Goal: Information Seeking & Learning: Learn about a topic

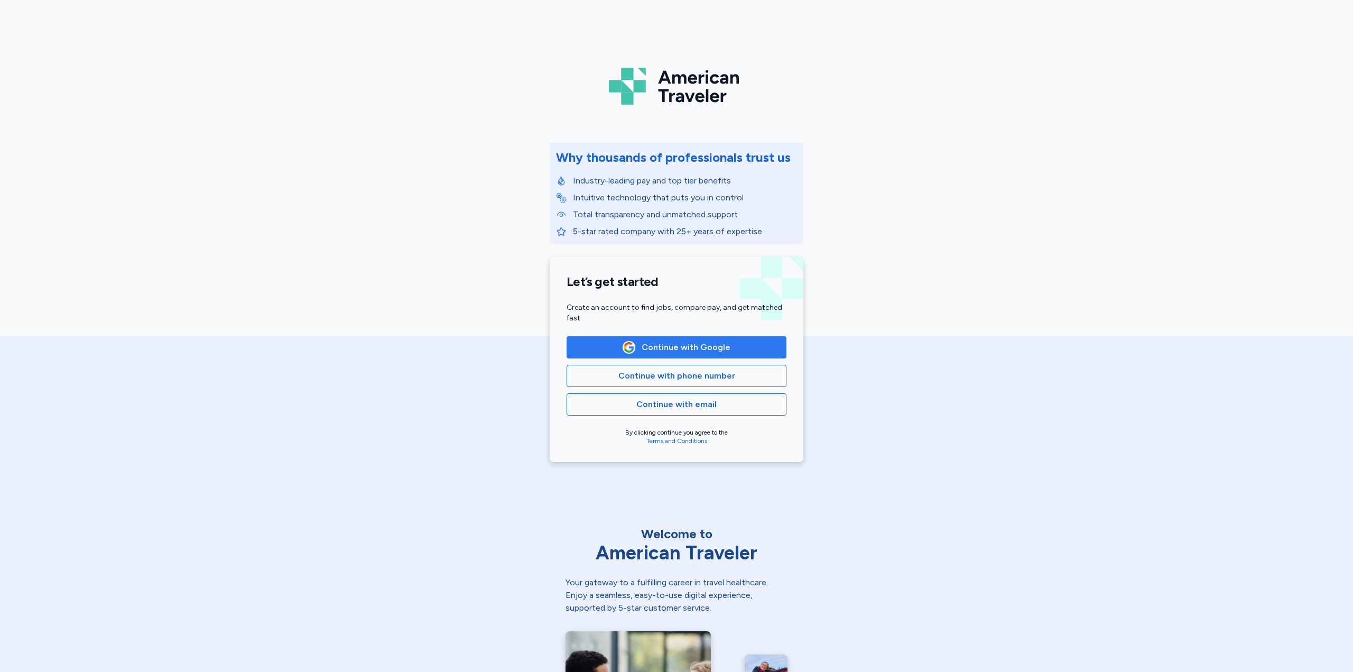
click at [692, 348] on span "Continue with Google" at bounding box center [686, 347] width 89 height 13
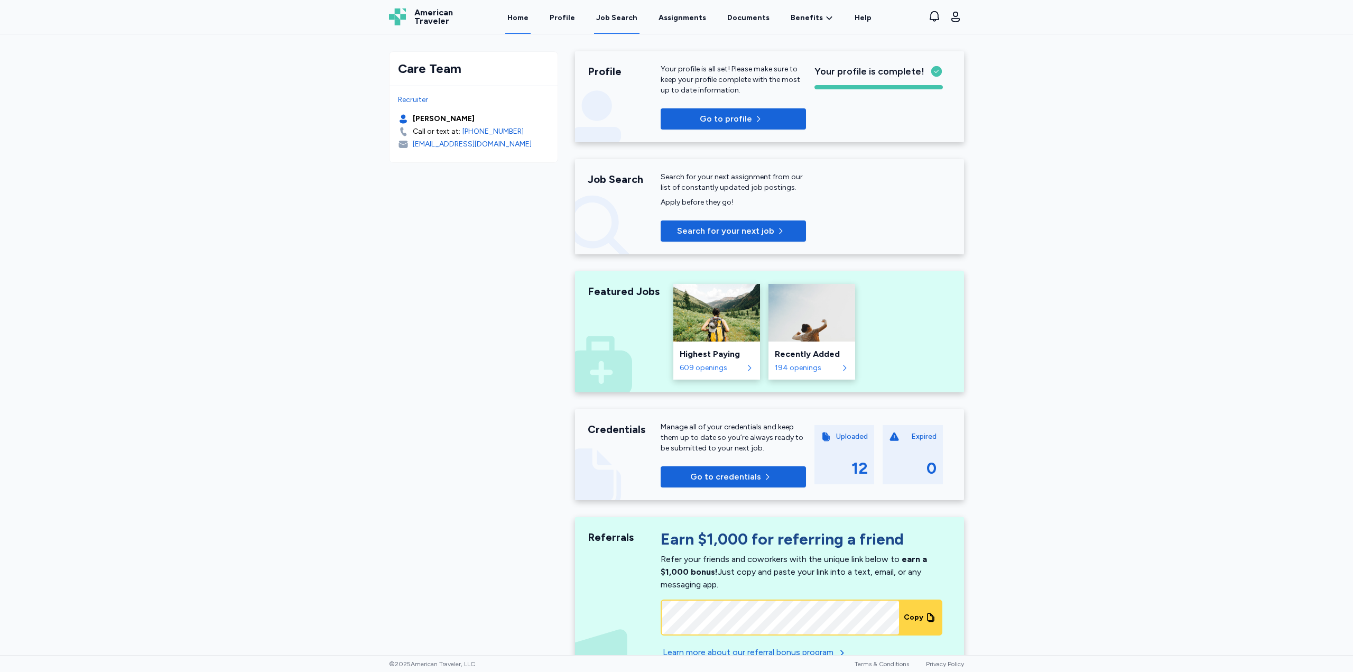
click at [631, 21] on div "Job Search" at bounding box center [616, 18] width 41 height 11
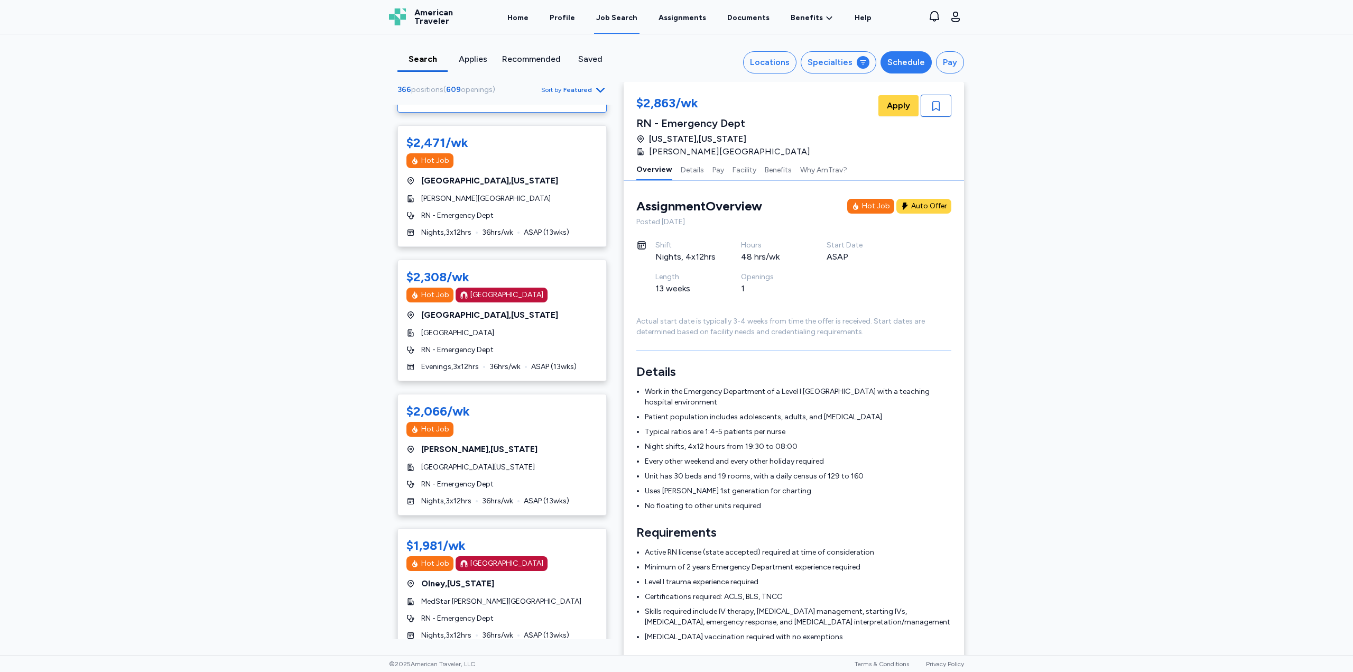
scroll to position [53, 0]
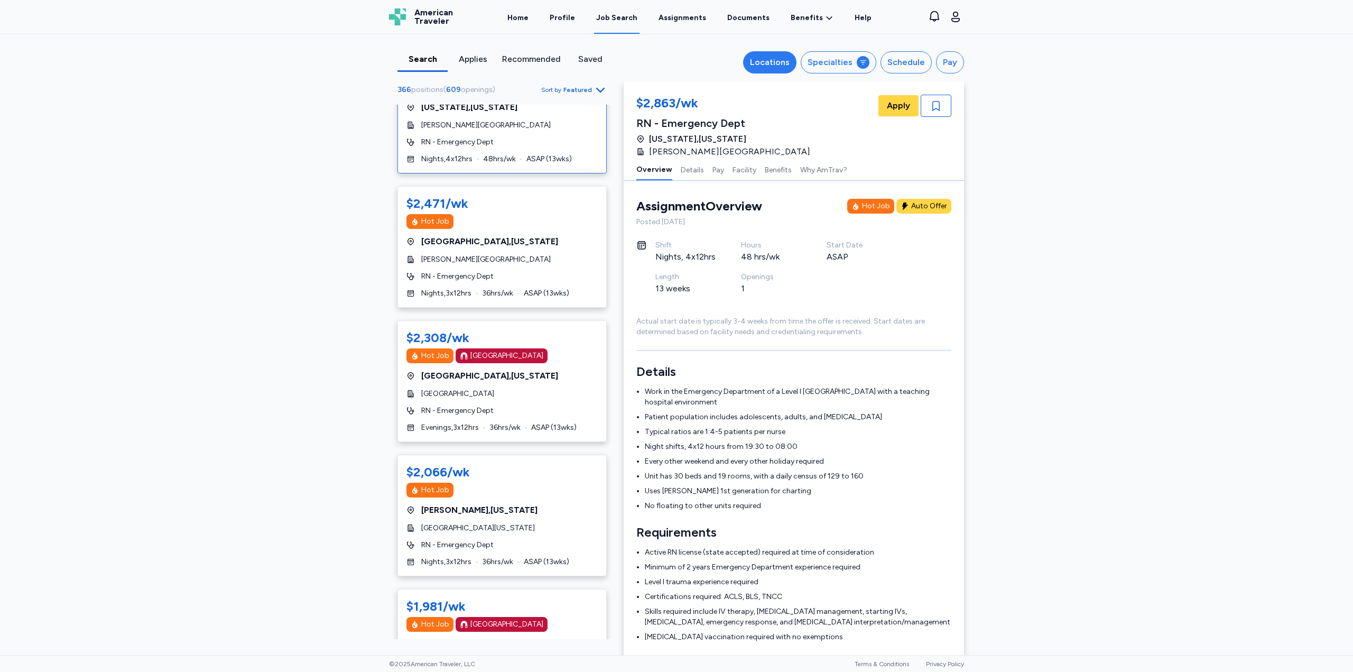
click at [795, 61] on button "Locations" at bounding box center [769, 62] width 53 height 22
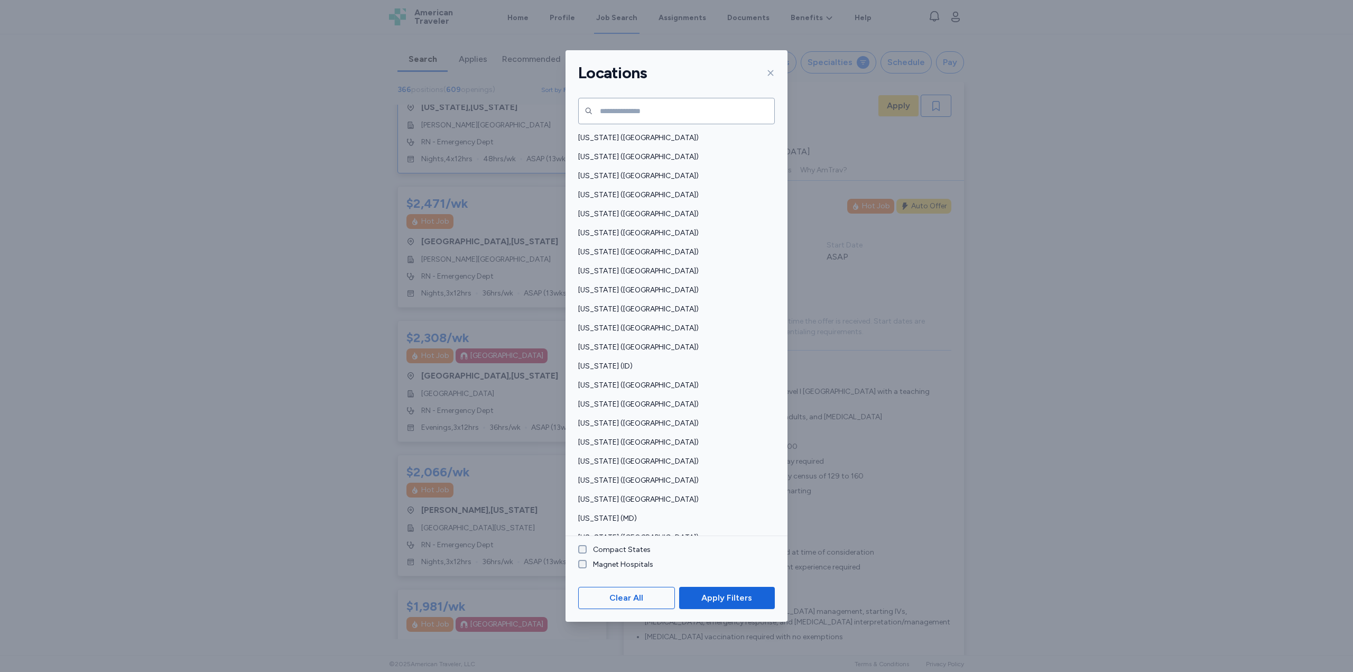
click at [597, 550] on label "Compact States" at bounding box center [619, 549] width 64 height 11
click at [716, 597] on span "Apply Filters" at bounding box center [726, 598] width 51 height 13
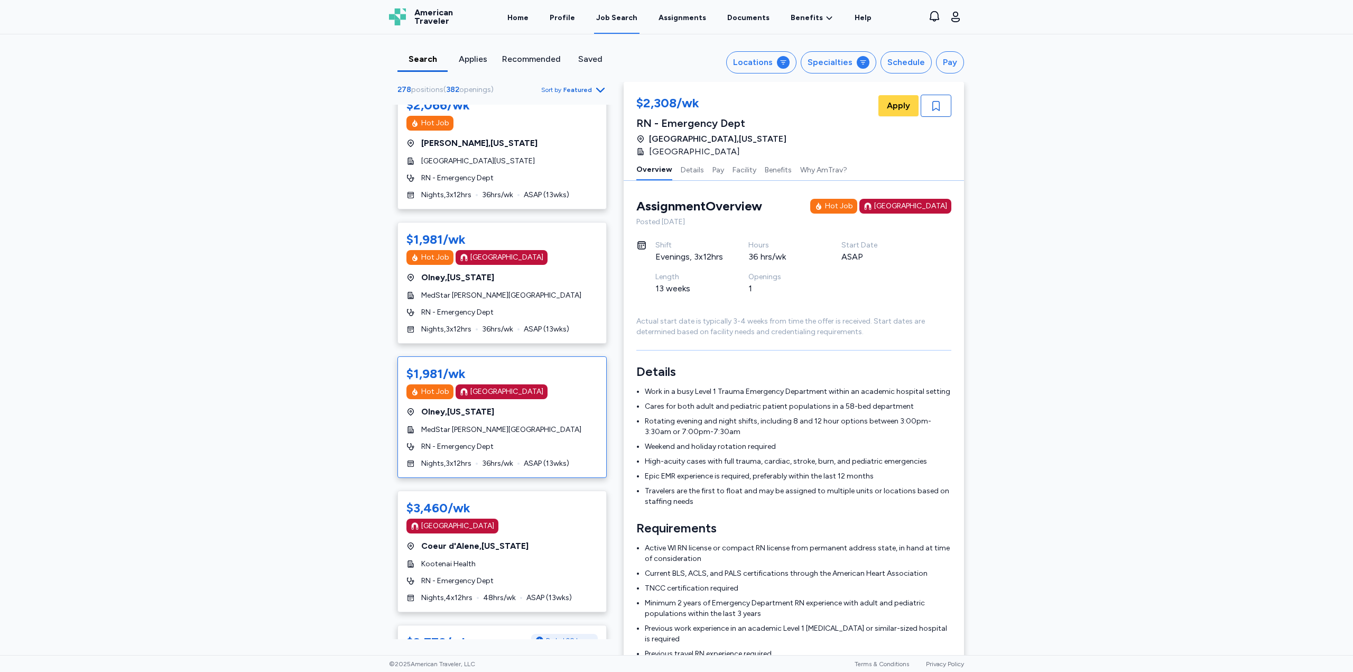
scroll to position [159, 0]
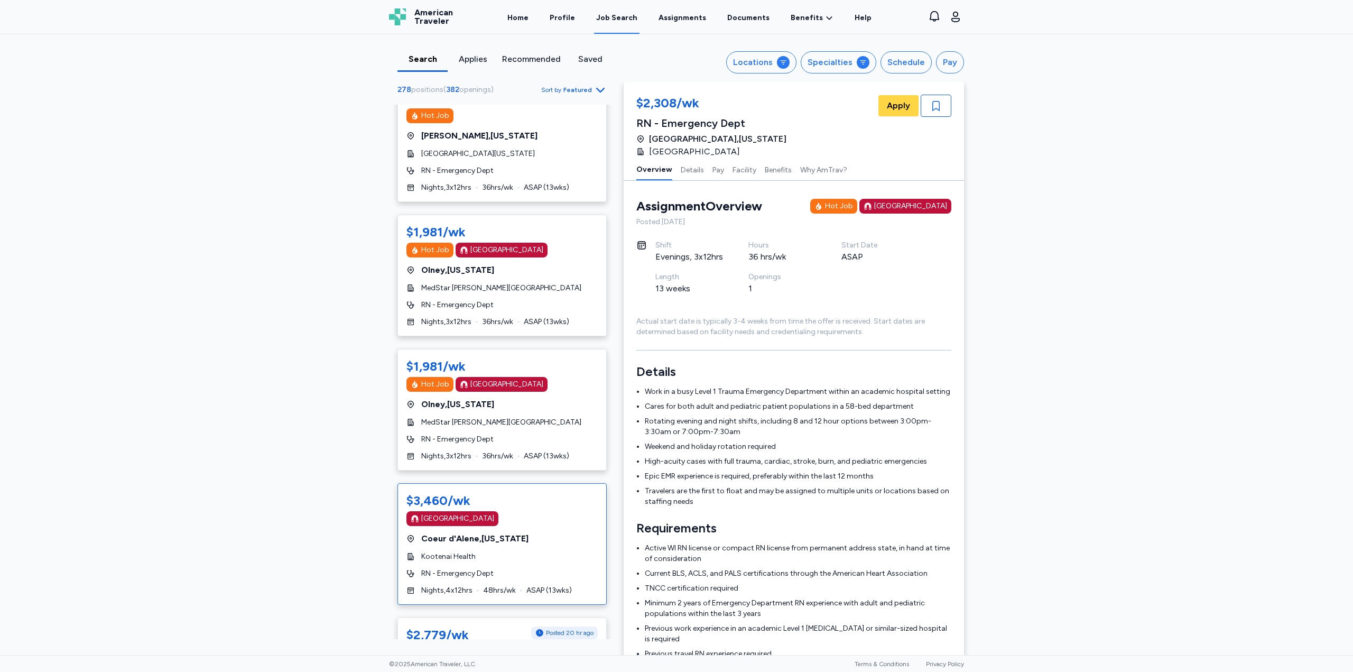
click at [543, 530] on div "$3,460/wk [GEOGRAPHIC_DATA] Coeur d'Alene , [US_STATE] Kootenai Health RN - Eme…" at bounding box center [502, 544] width 209 height 122
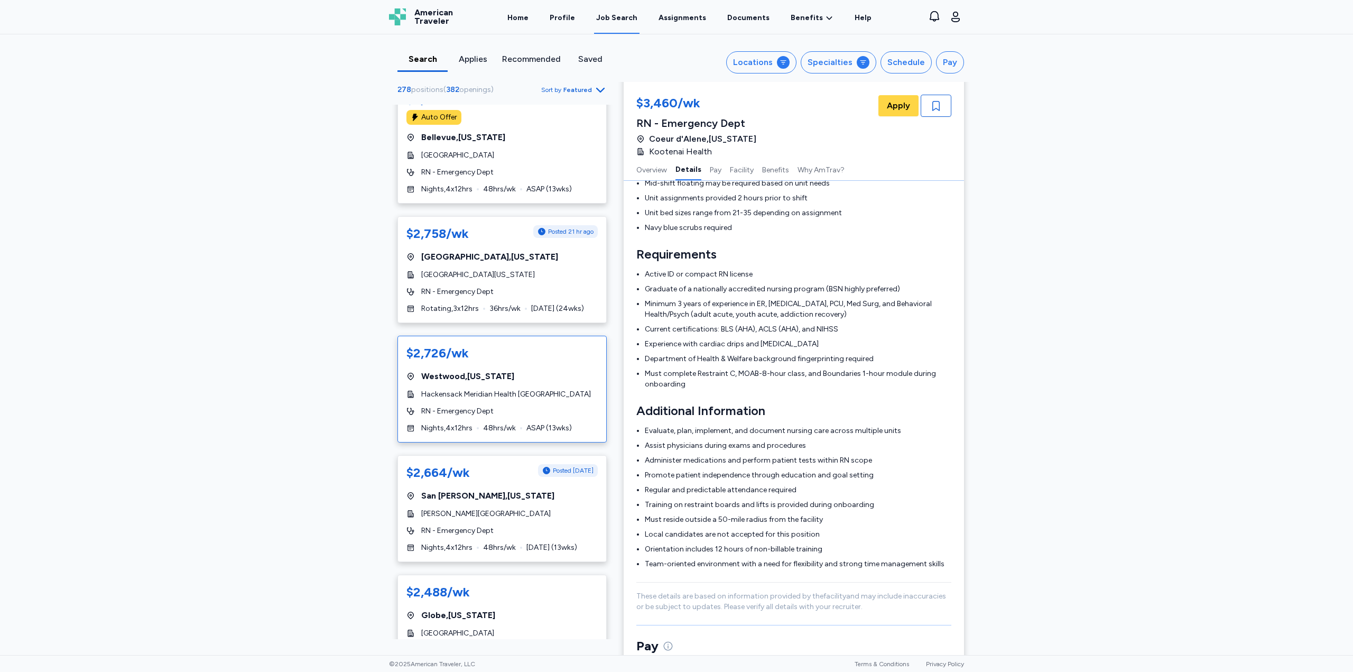
scroll to position [952, 0]
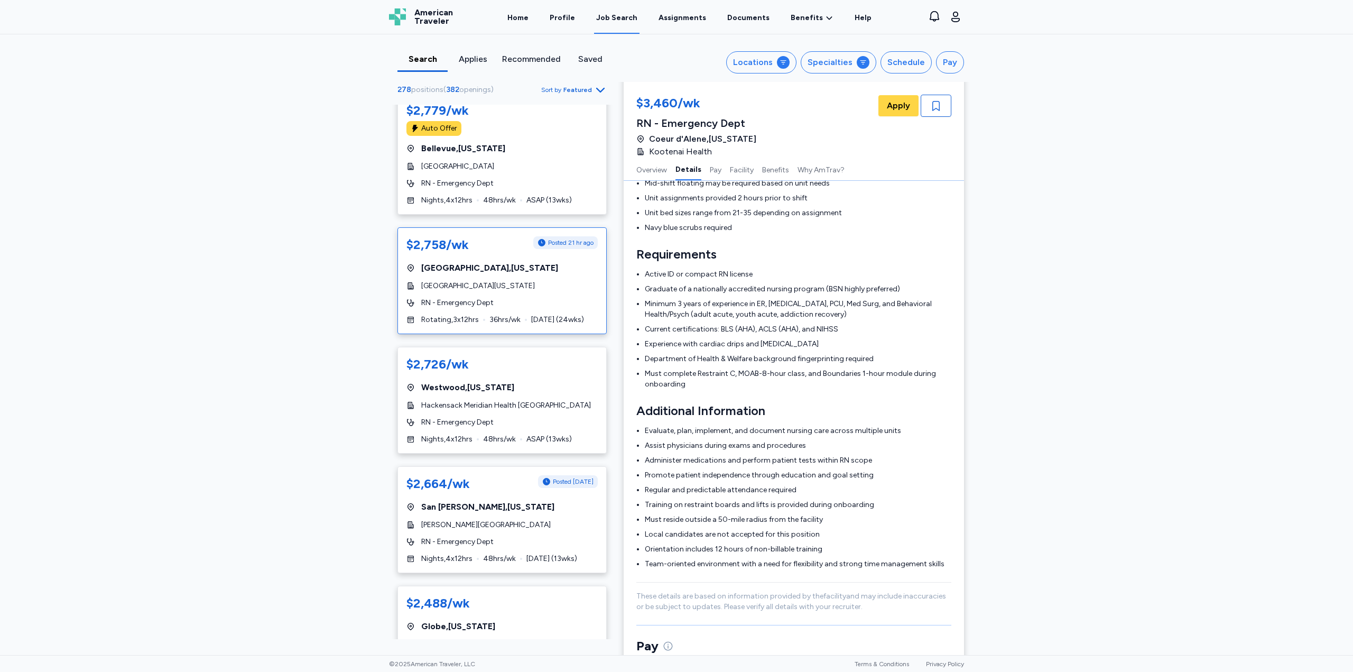
click at [458, 251] on div "$2,758/wk" at bounding box center [438, 244] width 62 height 17
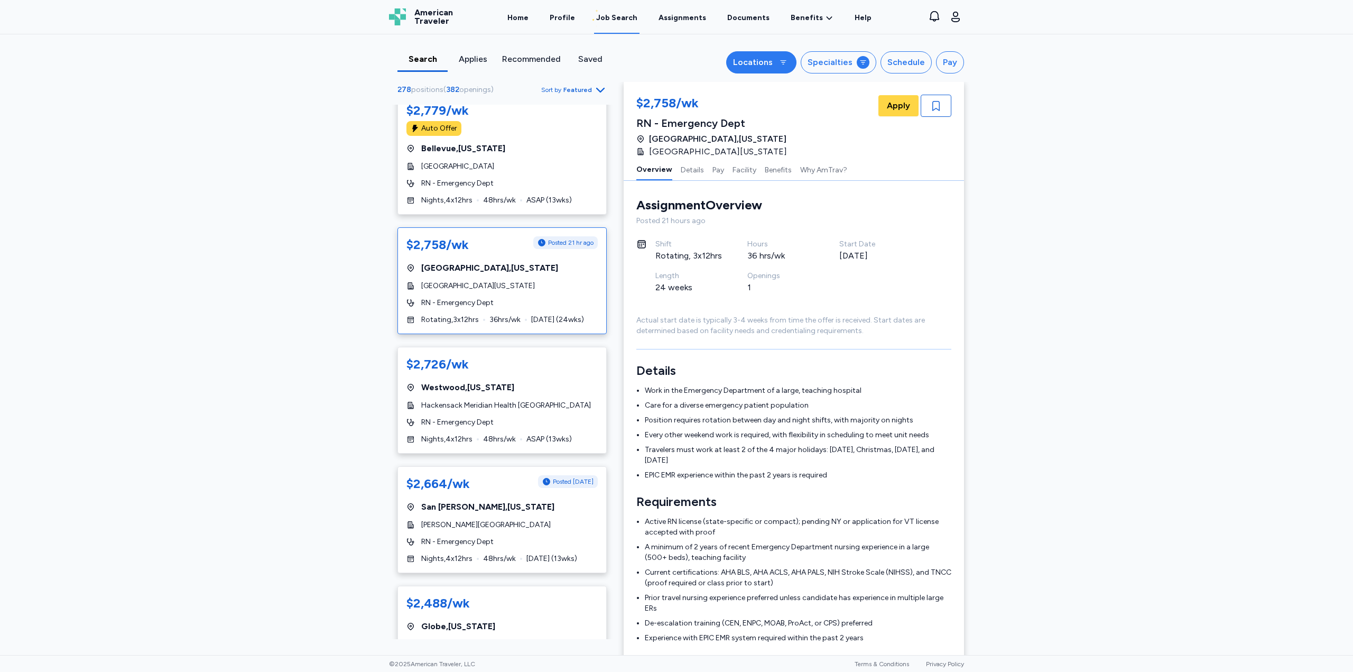
click at [784, 63] on icon at bounding box center [783, 62] width 8 height 8
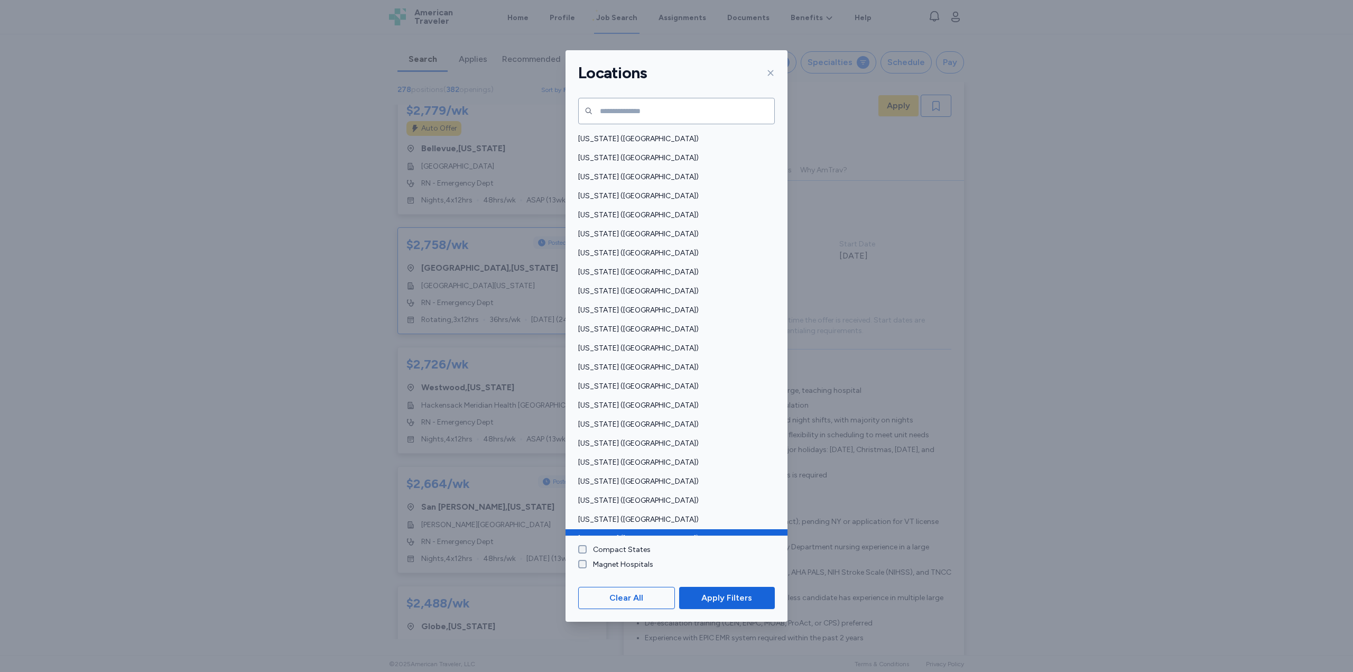
scroll to position [529, 0]
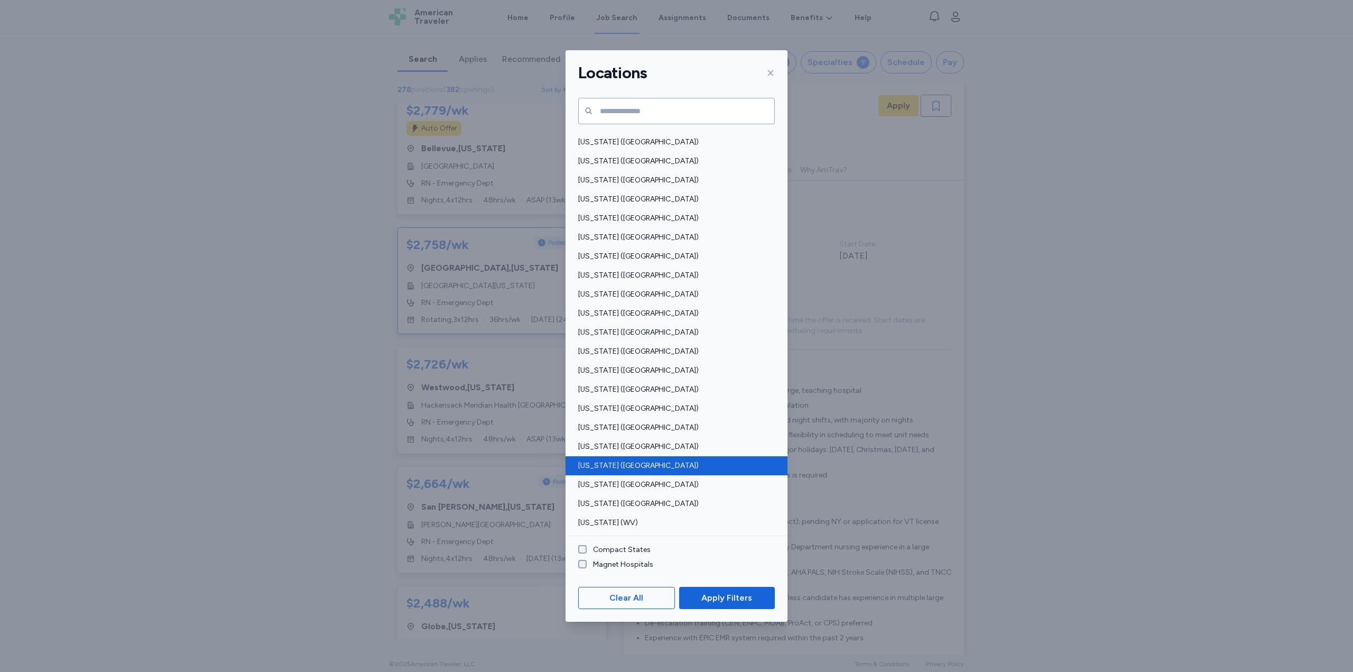
click at [604, 464] on span "[US_STATE] ([GEOGRAPHIC_DATA])" at bounding box center [673, 465] width 190 height 11
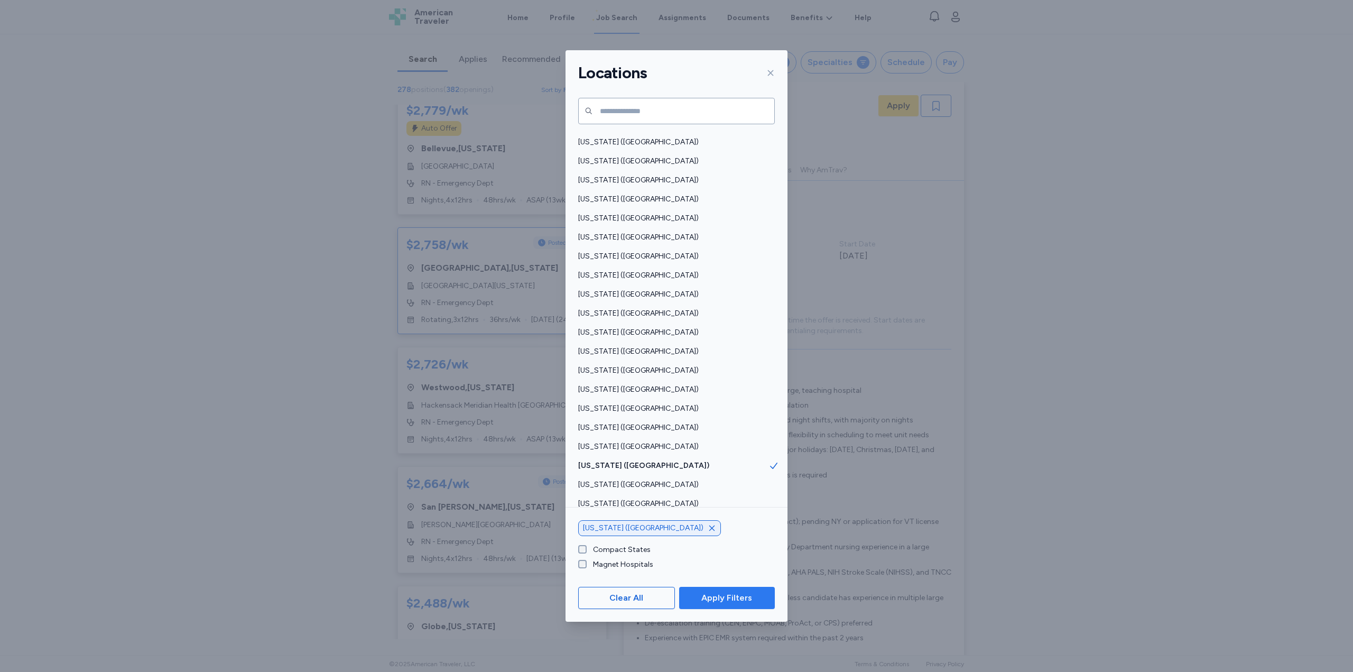
click at [723, 593] on span "Apply Filters" at bounding box center [726, 598] width 51 height 13
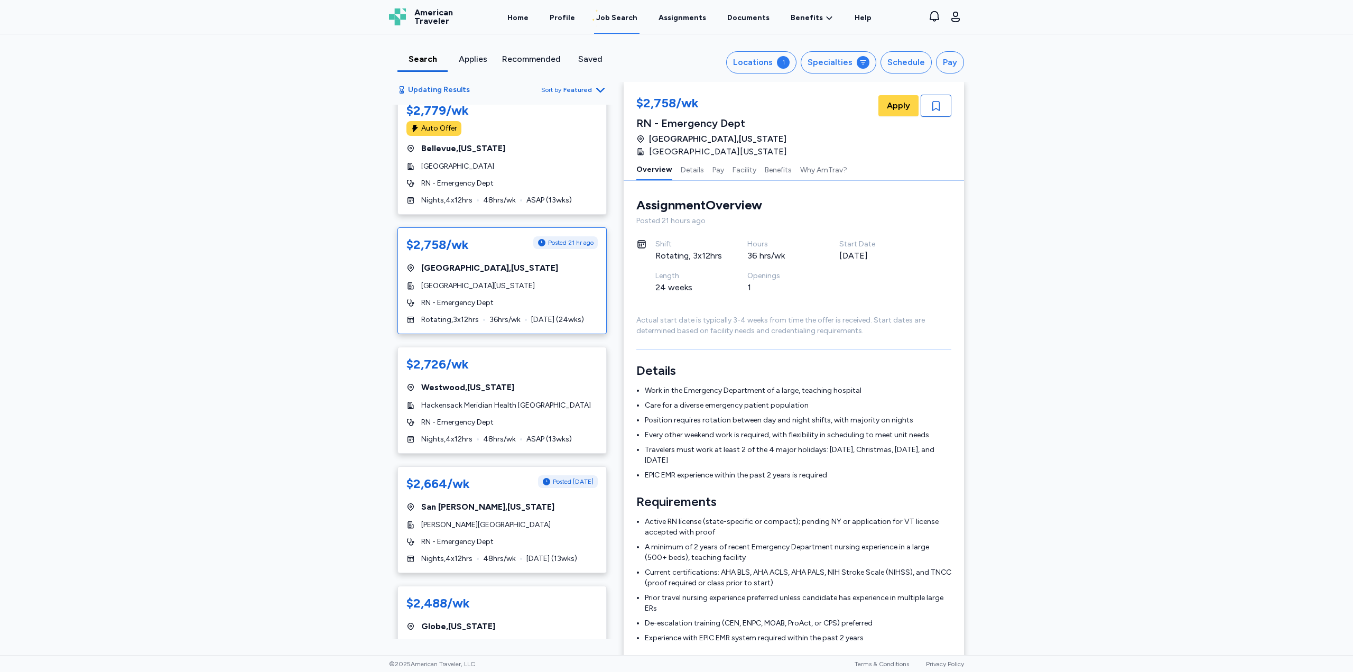
scroll to position [421, 0]
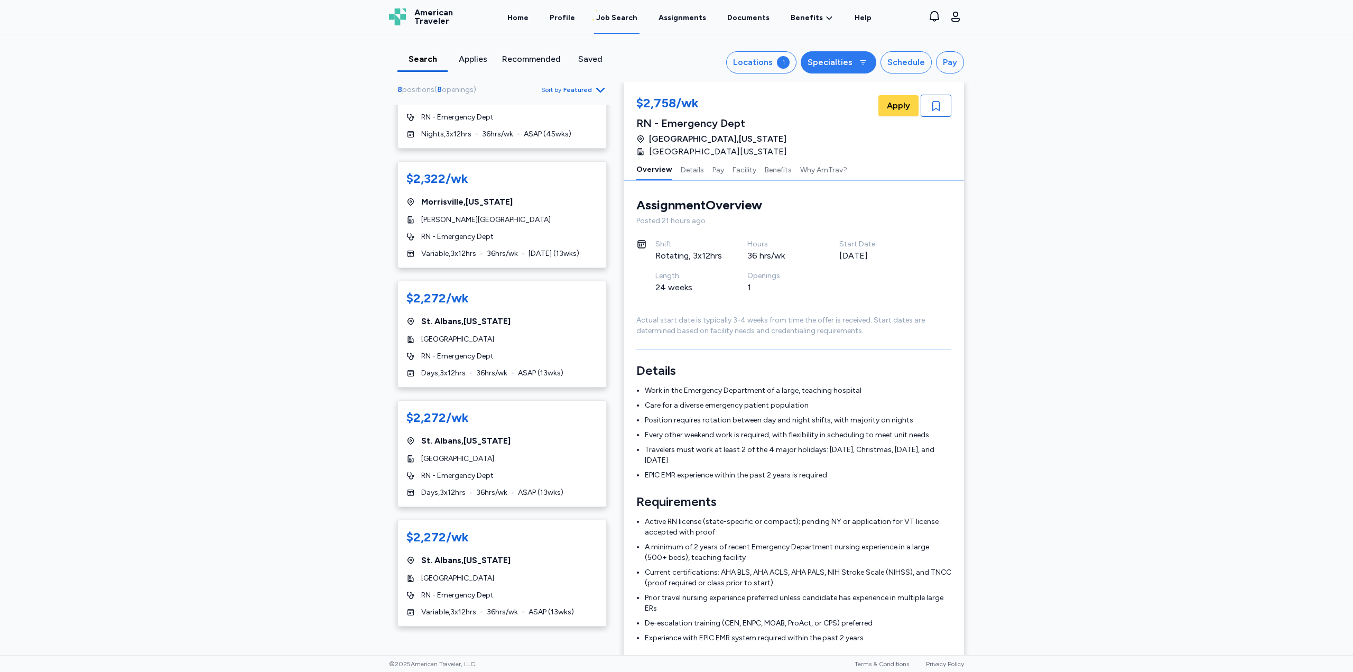
click at [857, 69] on button "Specialties" at bounding box center [839, 62] width 76 height 22
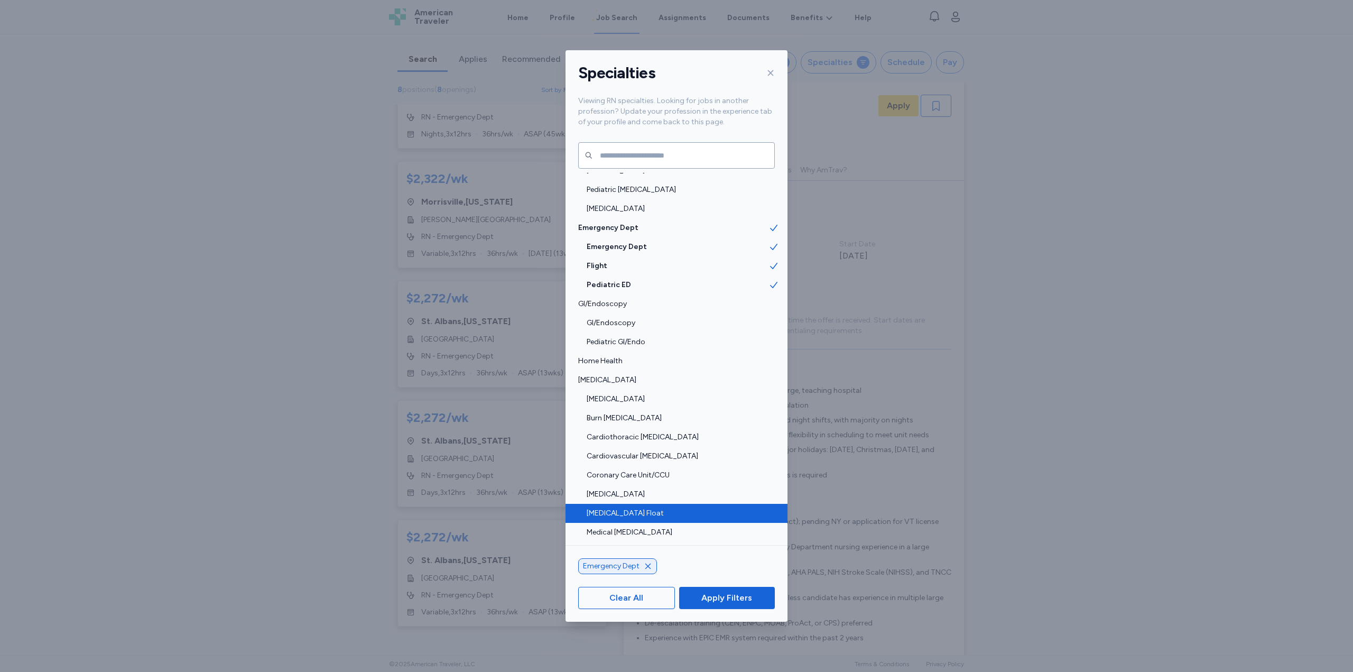
scroll to position [317, 0]
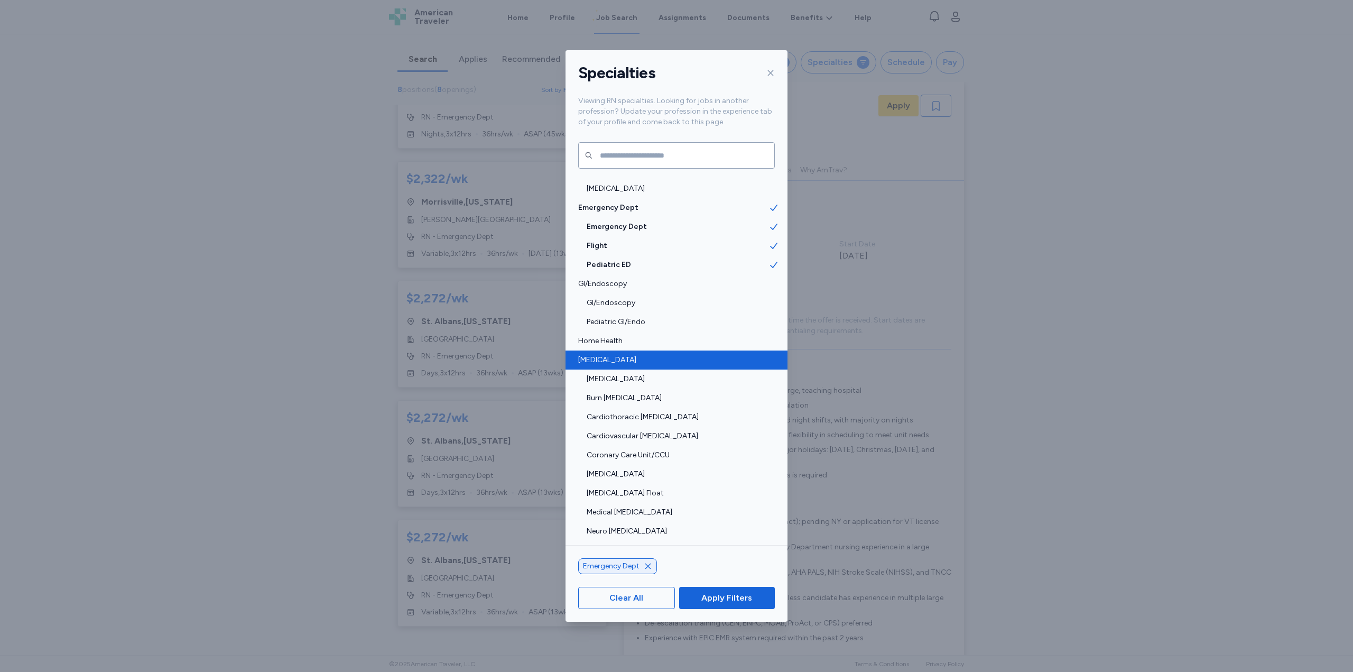
click at [594, 364] on span "[MEDICAL_DATA]" at bounding box center [673, 360] width 190 height 11
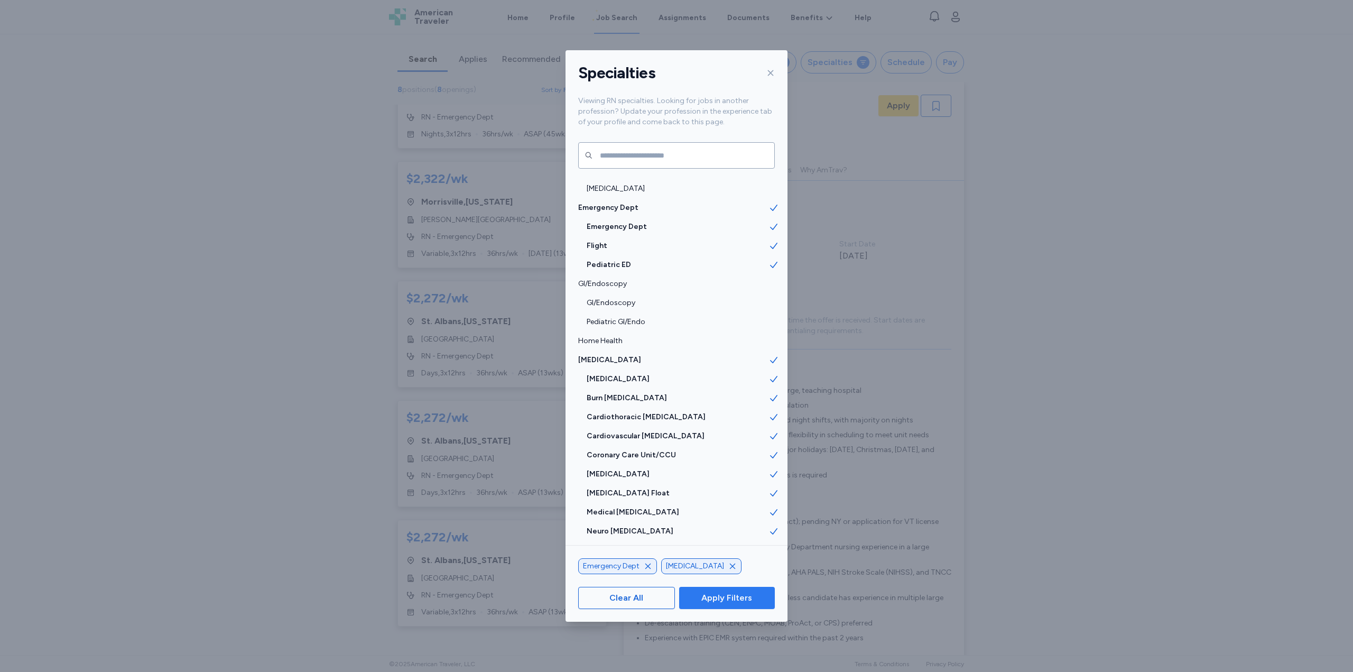
click at [742, 602] on span "Apply Filters" at bounding box center [726, 598] width 51 height 13
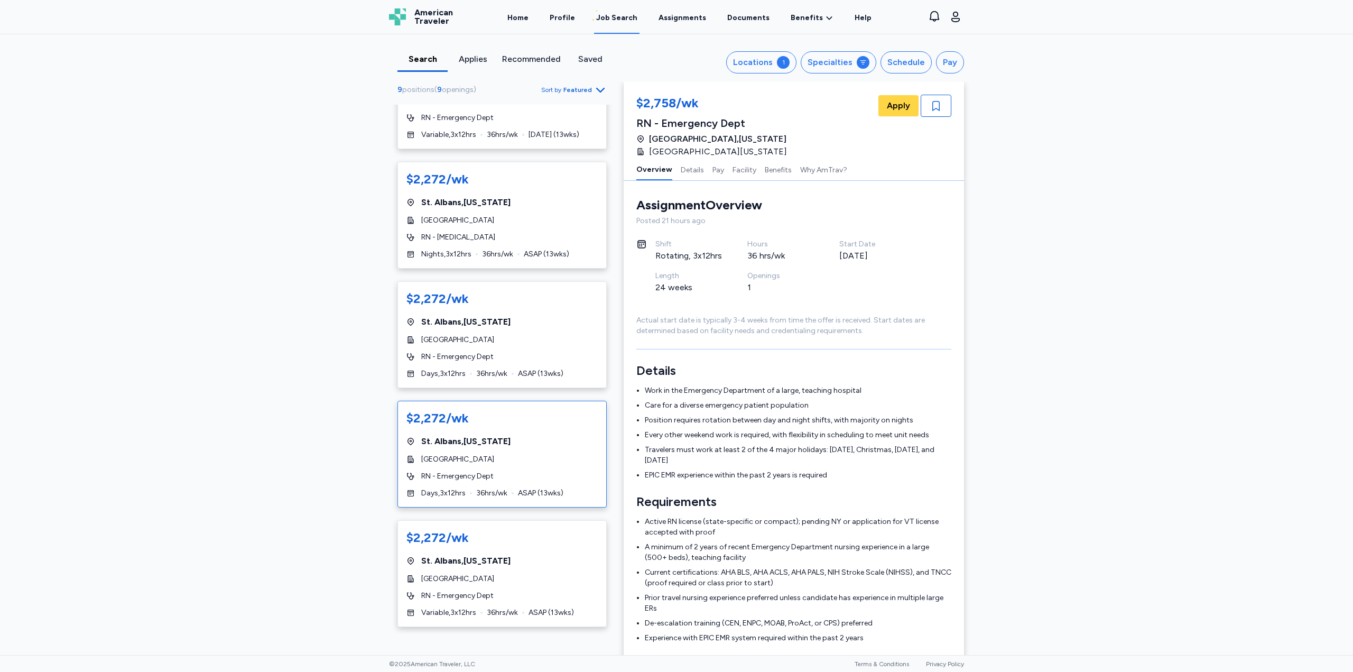
scroll to position [541, 0]
click at [545, 225] on div "$2,272/wk [GEOGRAPHIC_DATA] , [US_STATE][GEOGRAPHIC_DATA] RN - [MEDICAL_DATA] N…" at bounding box center [502, 214] width 209 height 107
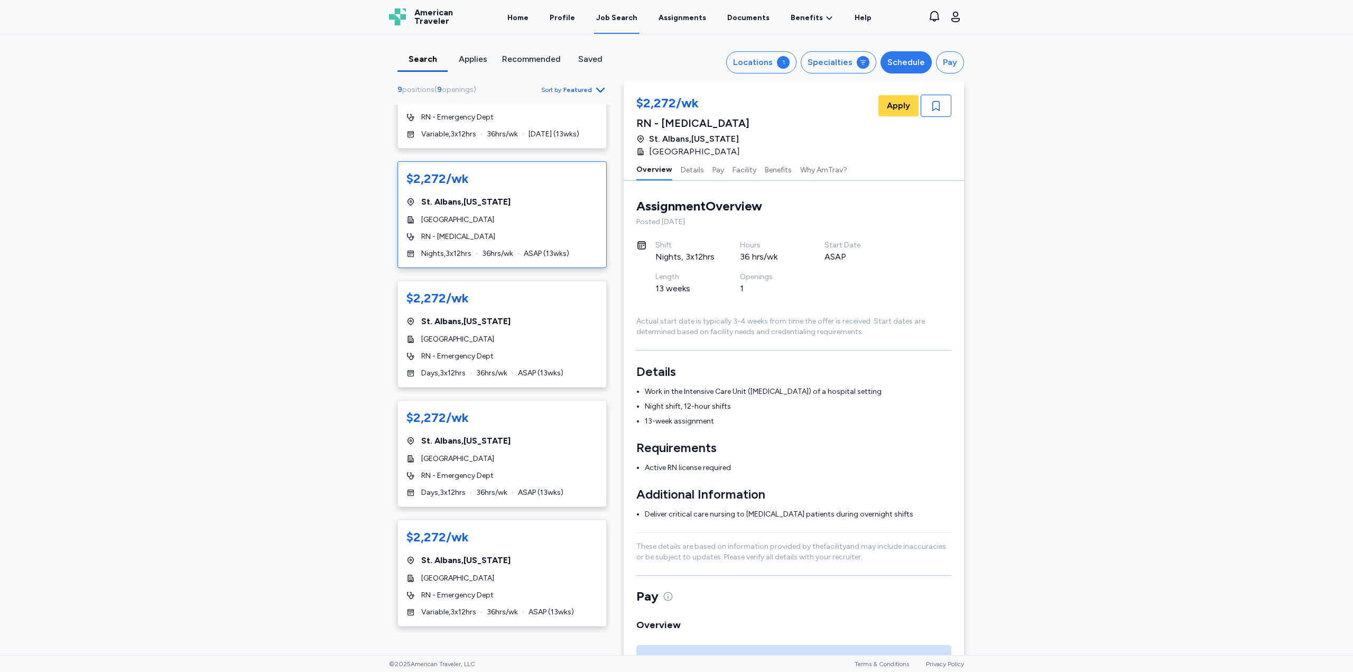
click at [911, 70] on button "Schedule" at bounding box center [906, 62] width 51 height 22
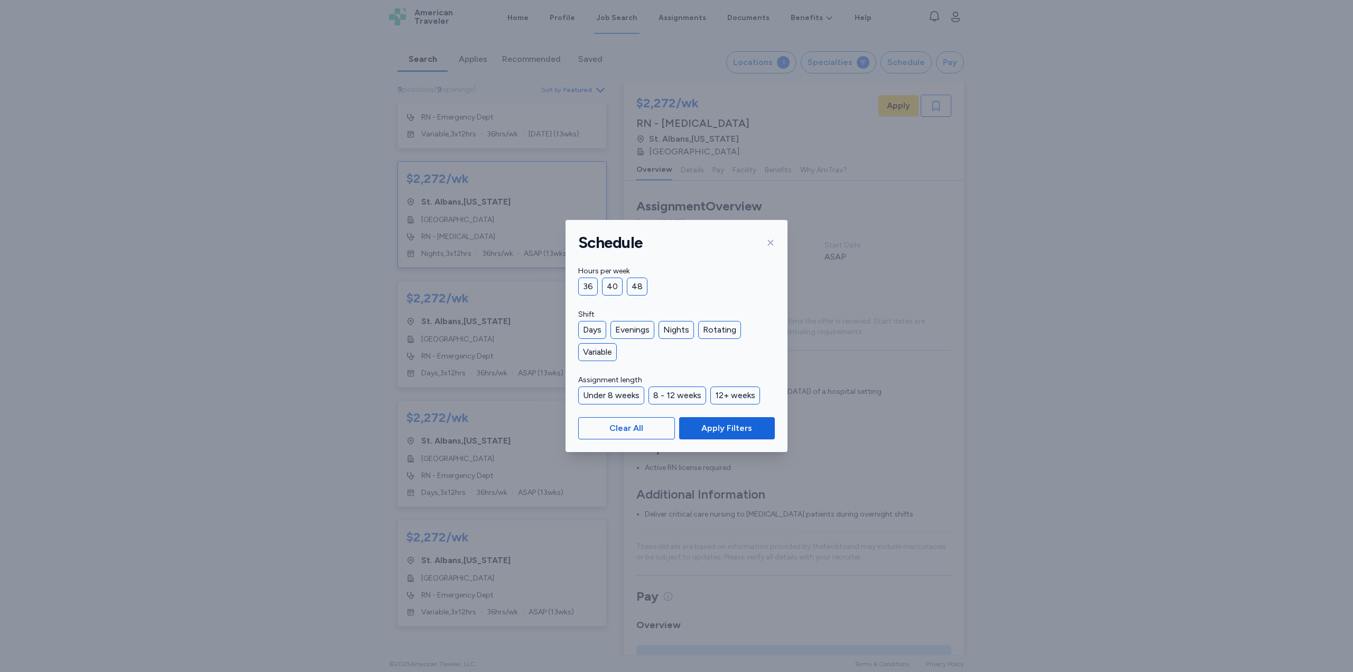
click at [768, 240] on icon at bounding box center [770, 242] width 8 height 8
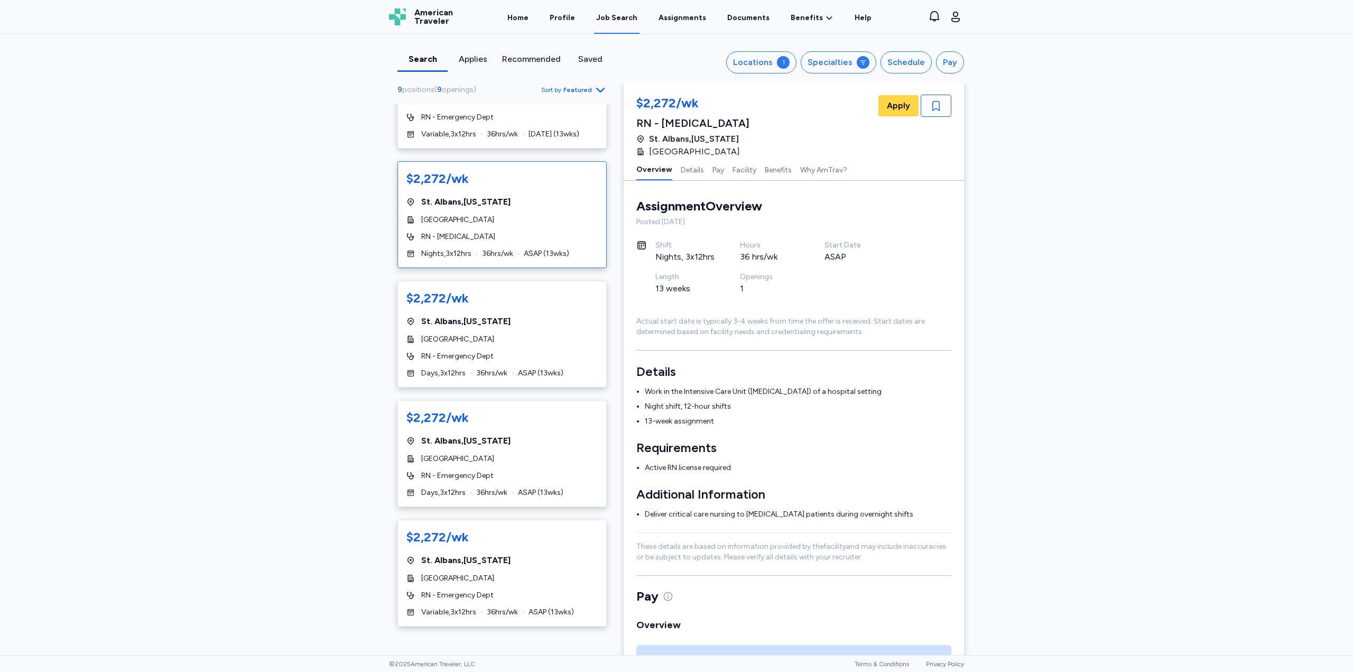
click at [592, 52] on div "Search Applies Recommended Saved Locations 1 Specialties Schedule Pay" at bounding box center [676, 62] width 575 height 22
click at [593, 56] on div "Saved" at bounding box center [590, 59] width 42 height 13
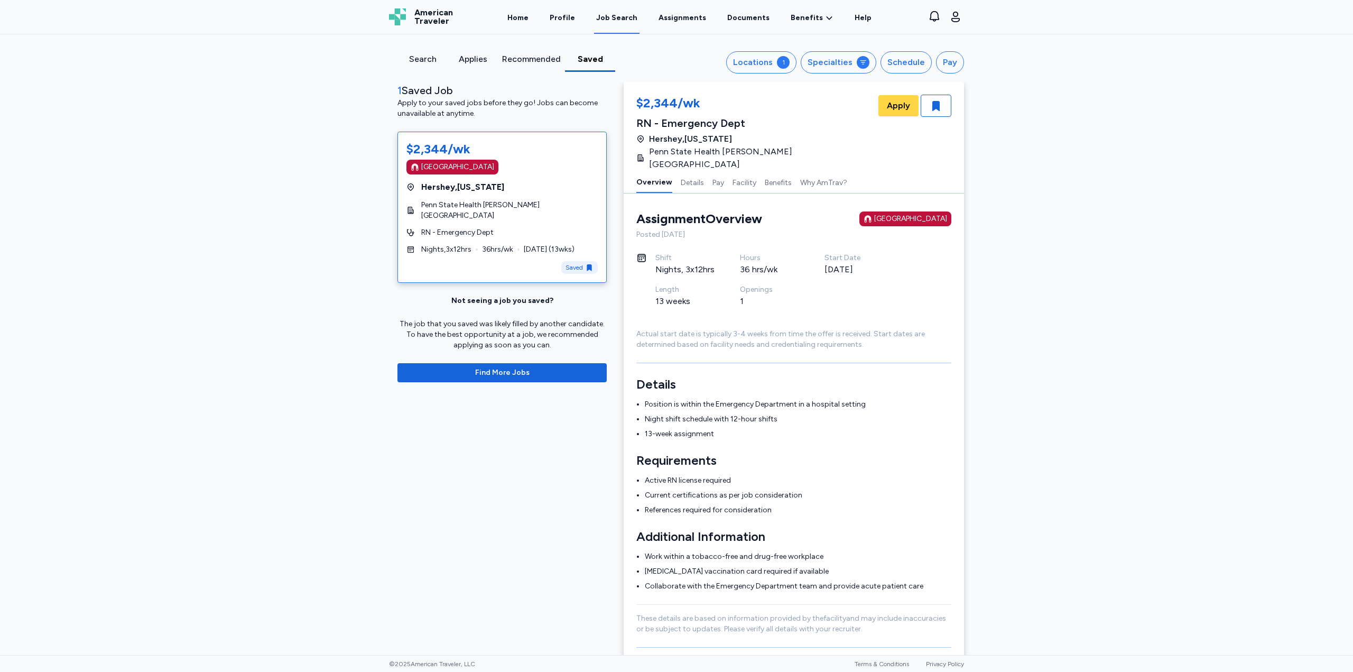
click at [421, 56] on div "Search" at bounding box center [423, 59] width 42 height 13
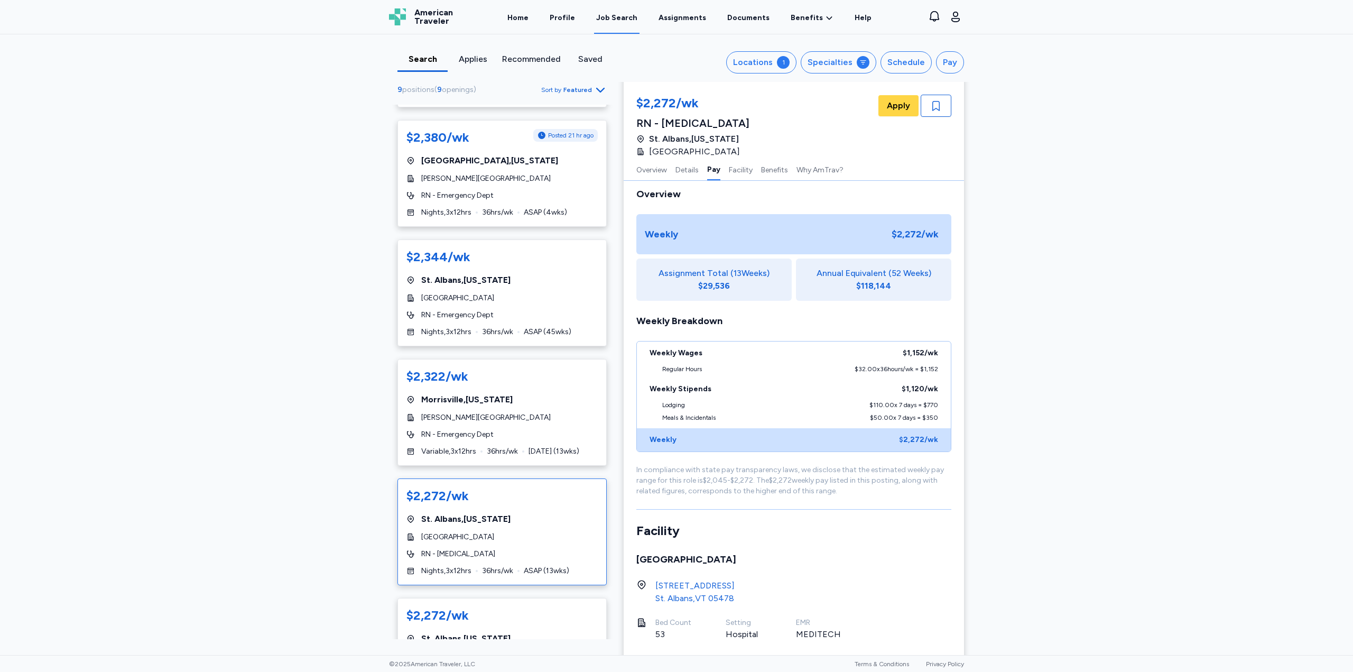
drag, startPoint x: 826, startPoint y: 394, endPoint x: 827, endPoint y: 378, distance: 15.3
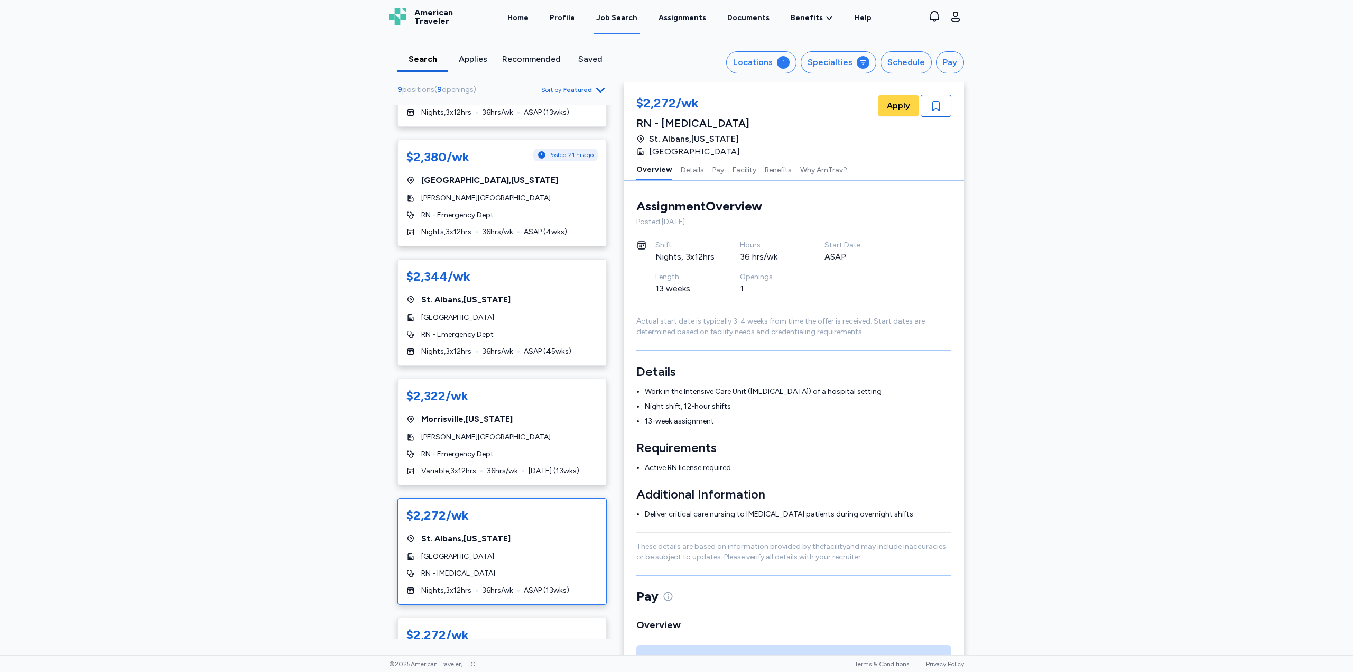
scroll to position [171, 0]
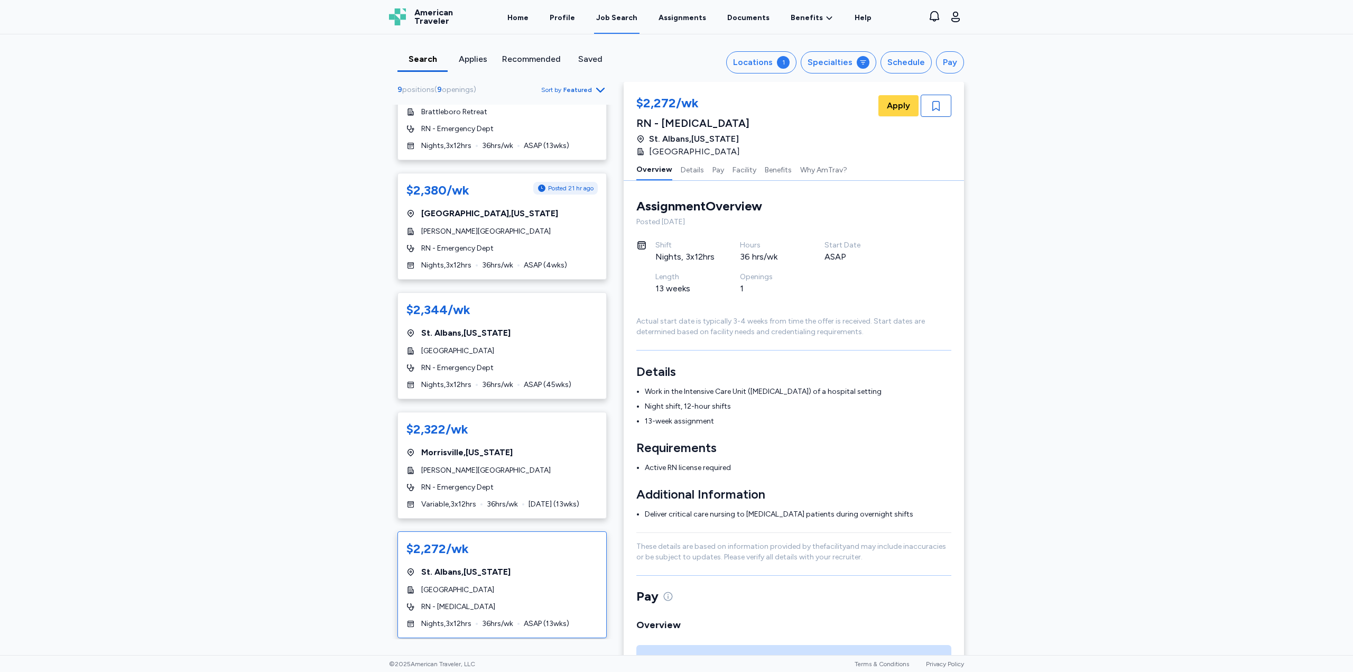
drag, startPoint x: 637, startPoint y: 664, endPoint x: 614, endPoint y: 613, distance: 55.6
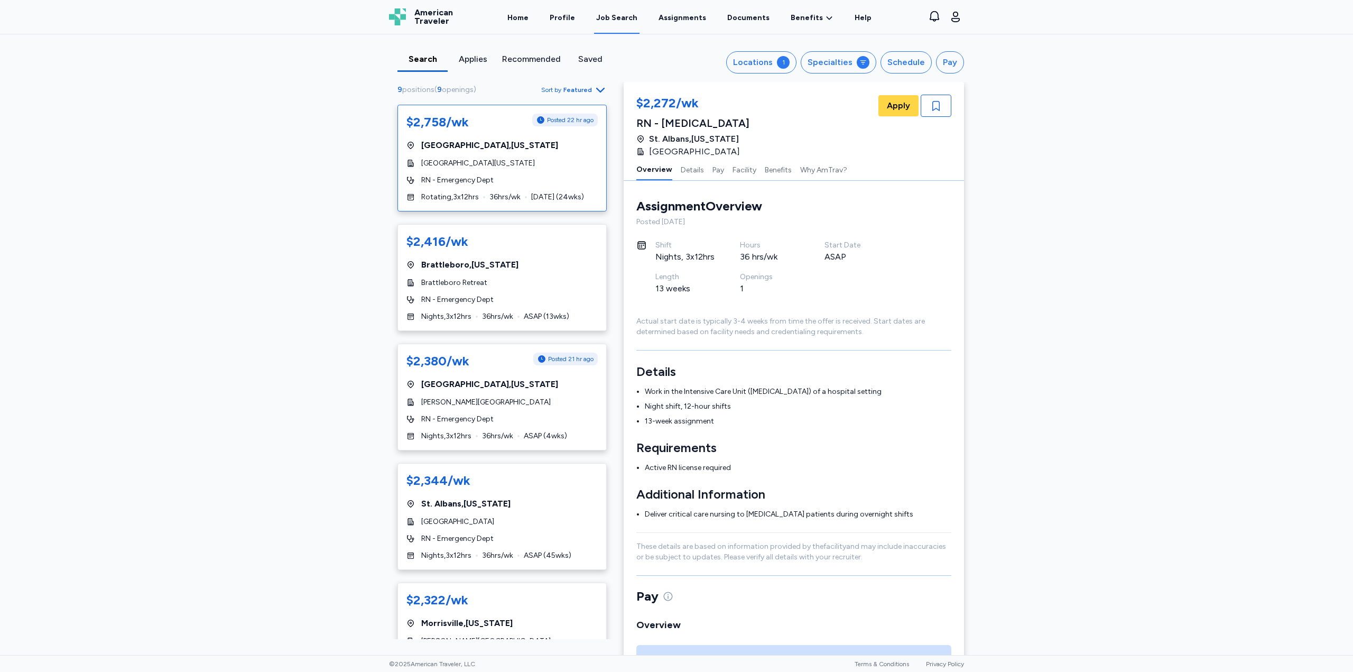
click at [443, 157] on div "$2,758/wk Posted 22 hr ago [GEOGRAPHIC_DATA] , [US_STATE] [GEOGRAPHIC_DATA][US_…" at bounding box center [502, 158] width 209 height 107
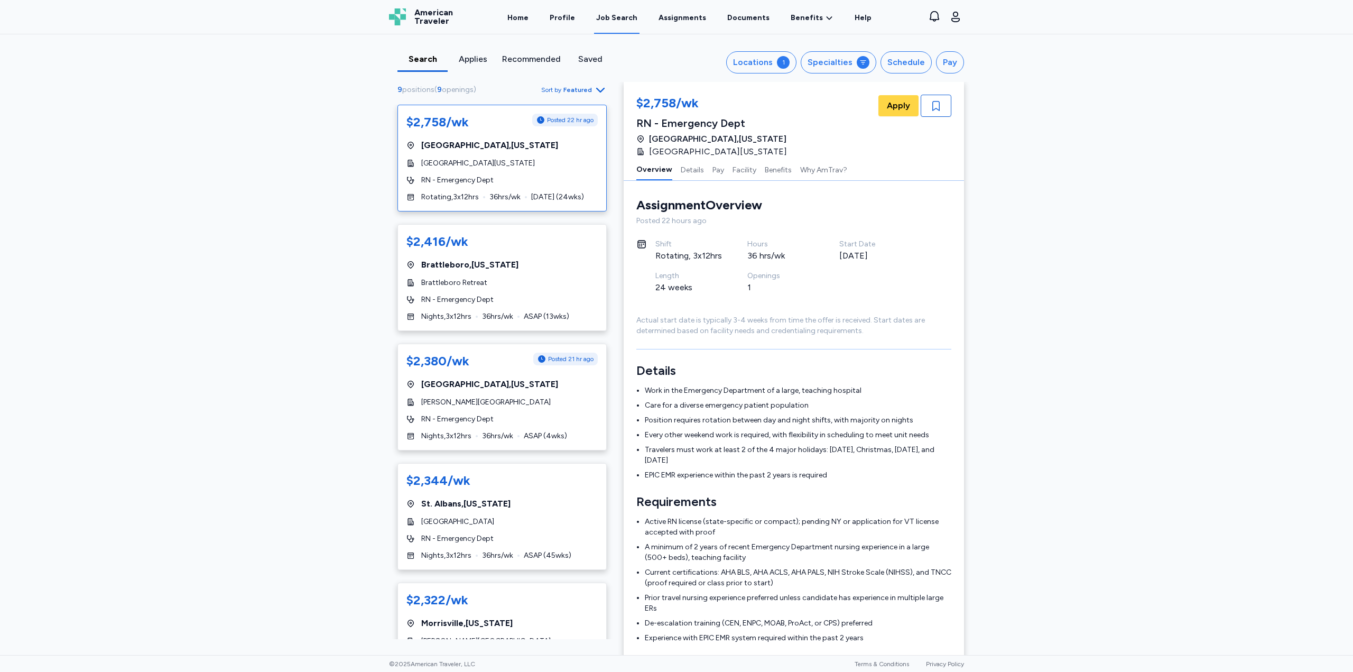
click at [477, 178] on span "RN - Emergency Dept" at bounding box center [457, 180] width 72 height 11
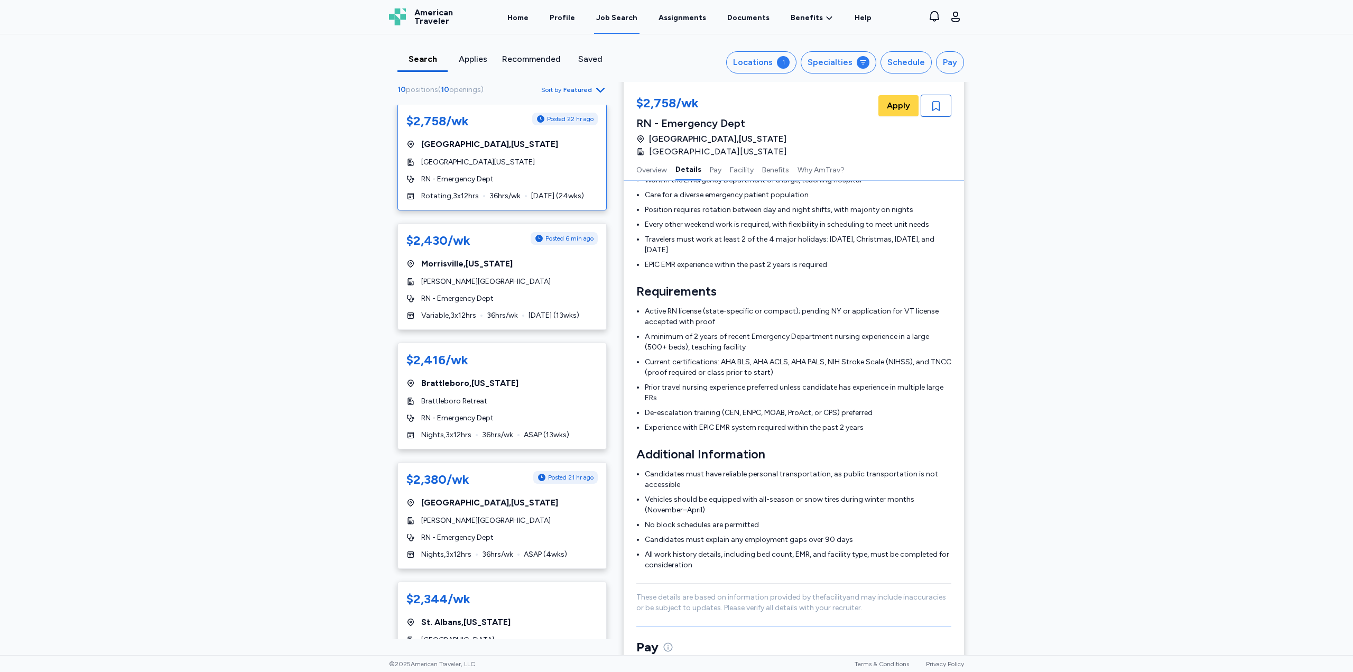
scroll to position [0, 0]
click at [855, 69] on button "Specialties" at bounding box center [839, 62] width 76 height 22
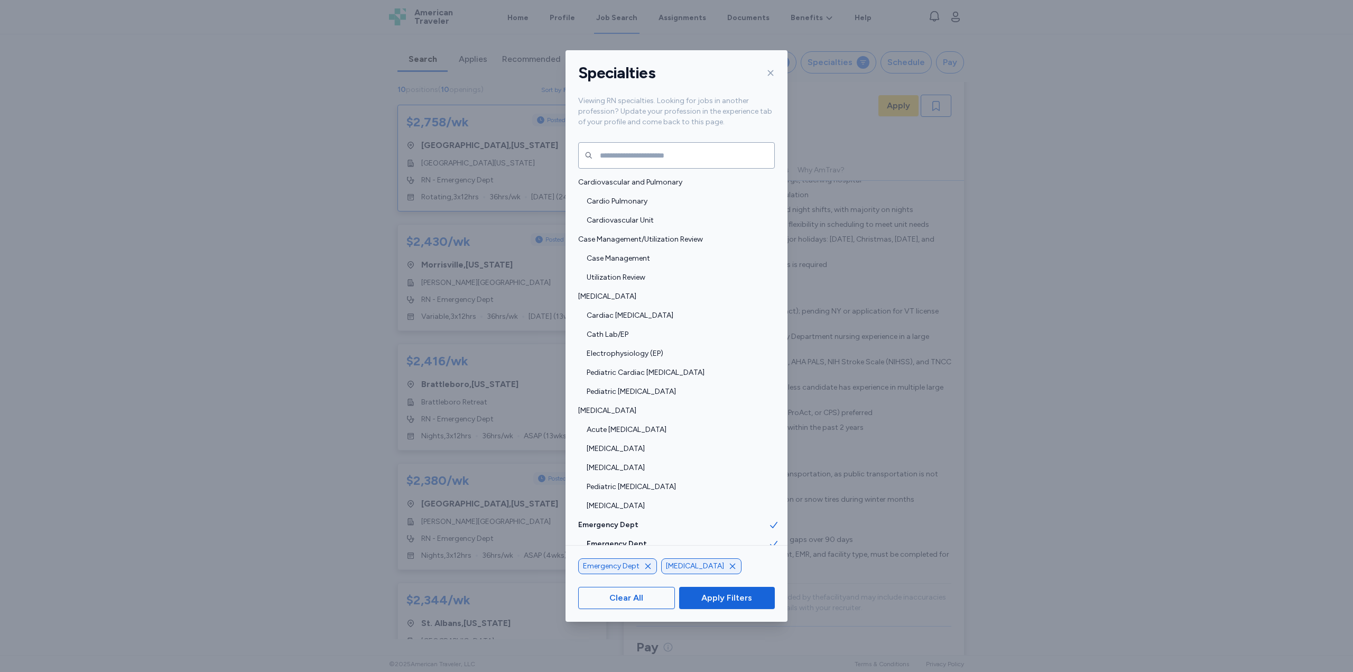
click at [650, 567] on icon "button" at bounding box center [648, 566] width 8 height 8
click at [719, 602] on span "Apply Filters" at bounding box center [726, 598] width 51 height 13
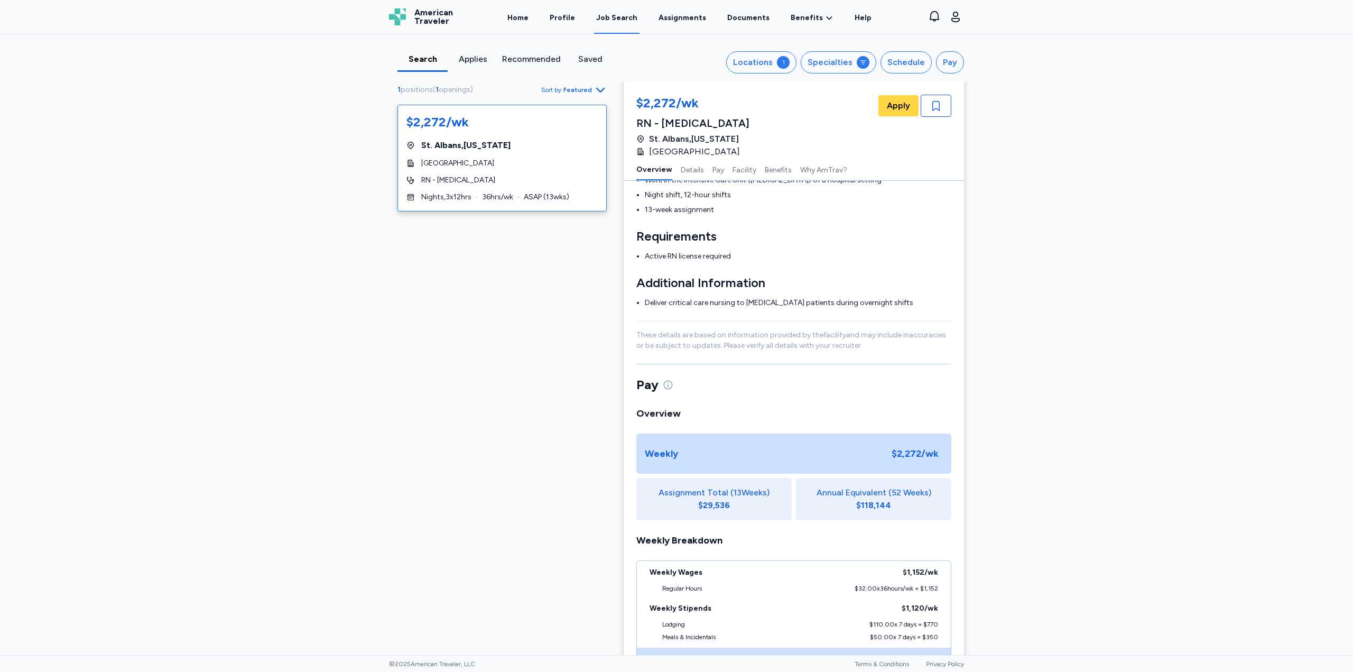
scroll to position [1, 0]
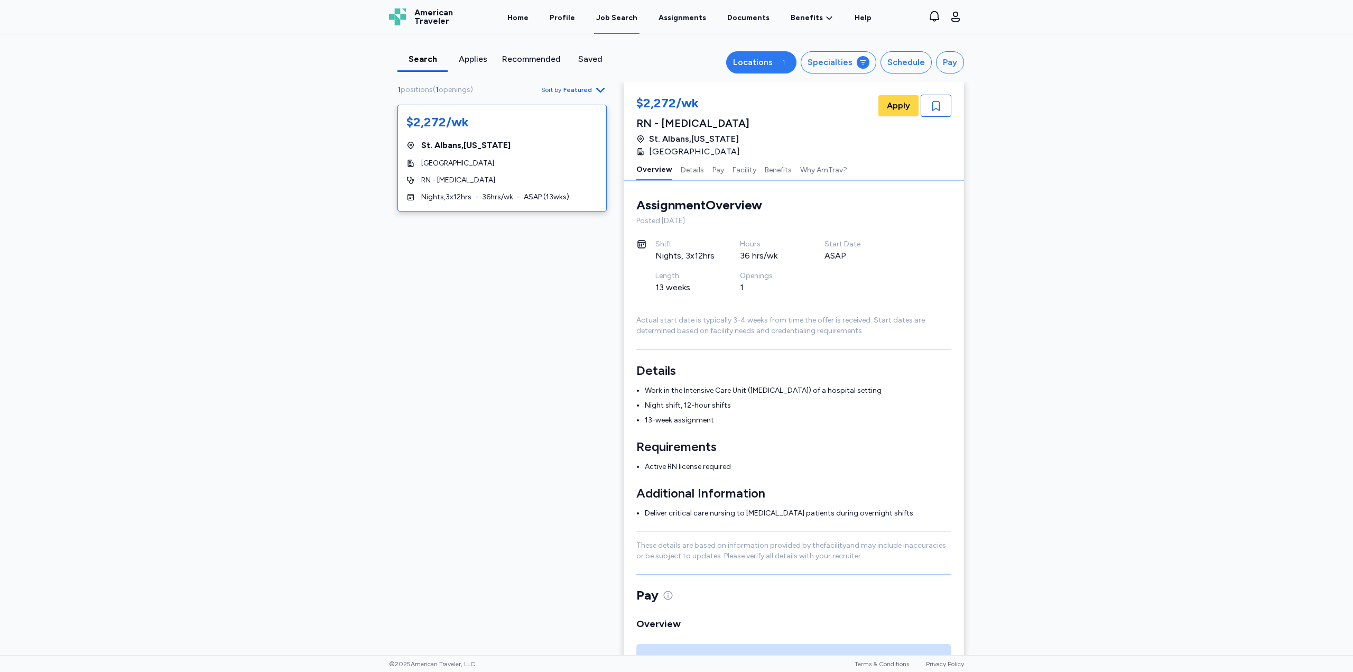
click at [750, 64] on div "Locations" at bounding box center [753, 62] width 40 height 13
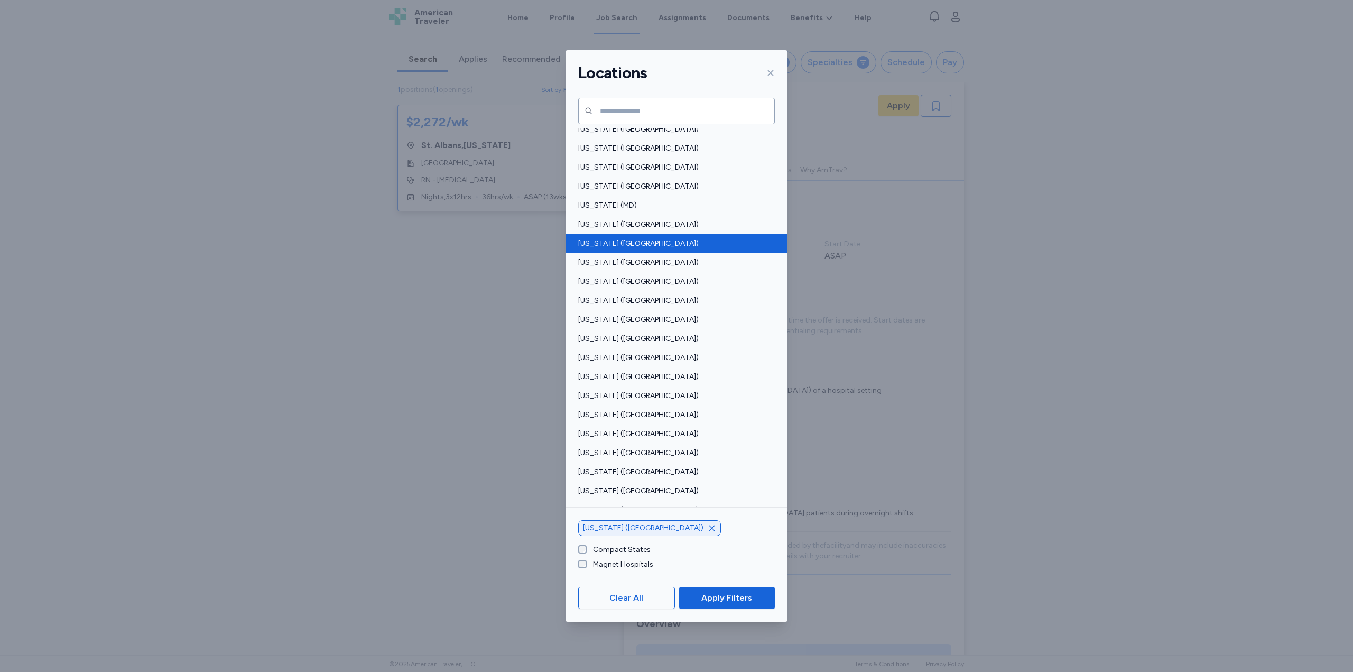
scroll to position [317, 0]
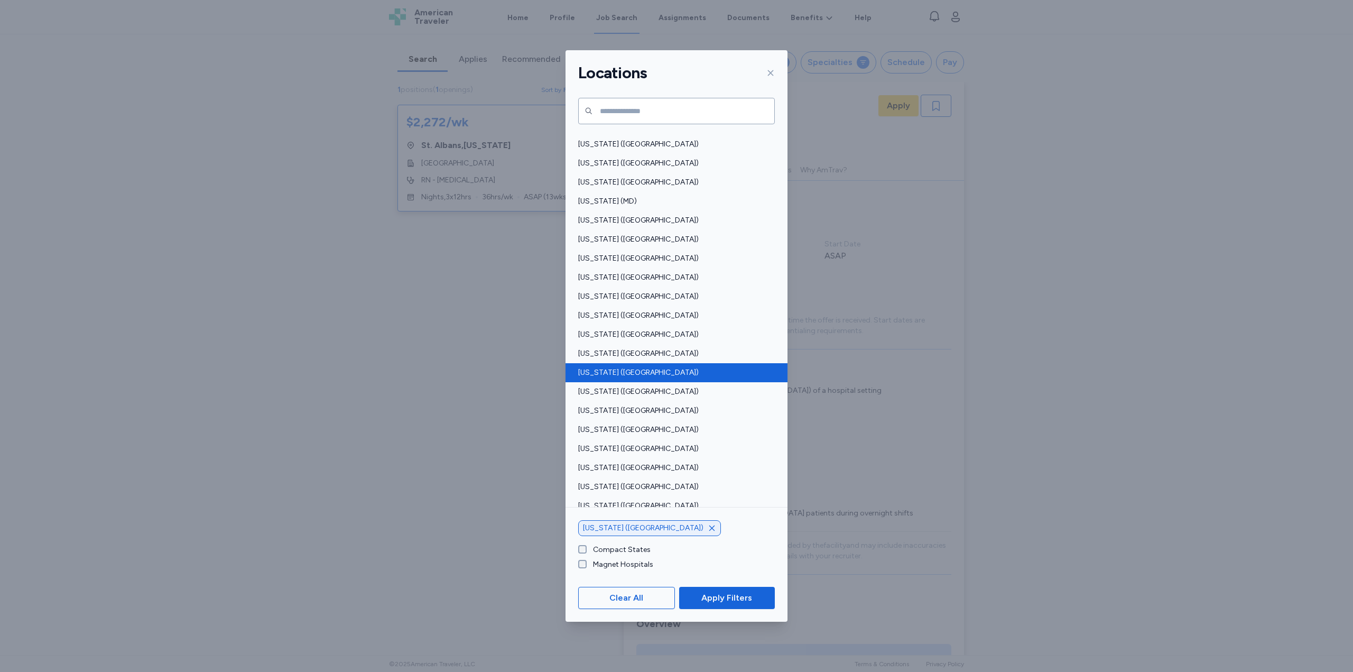
click at [587, 374] on span "[US_STATE] ([GEOGRAPHIC_DATA])" at bounding box center [673, 372] width 190 height 11
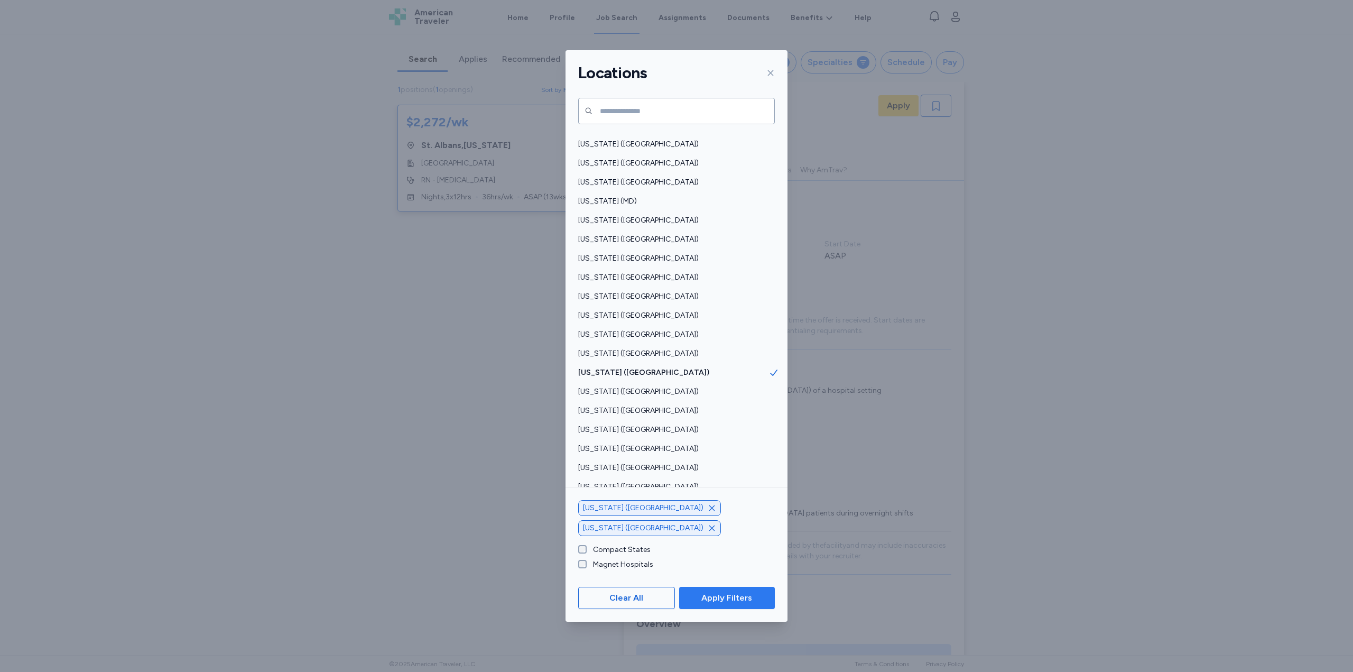
click at [735, 602] on span "Apply Filters" at bounding box center [726, 598] width 51 height 13
